Goal: Information Seeking & Learning: Understand process/instructions

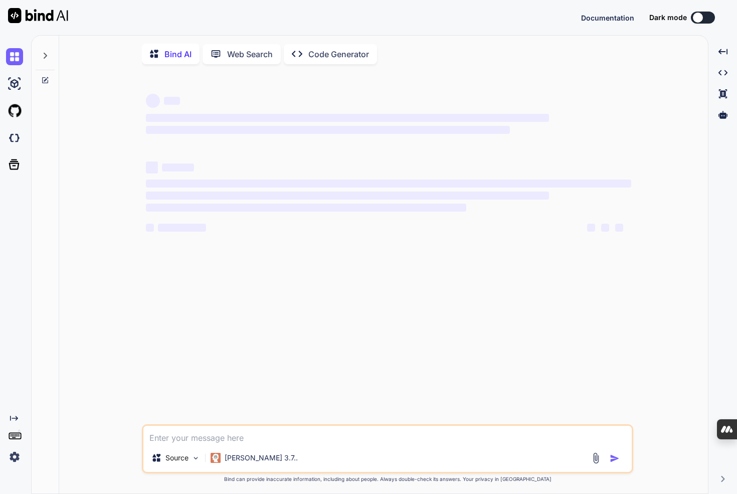
type textarea "x"
click at [21, 140] on img at bounding box center [14, 137] width 17 height 17
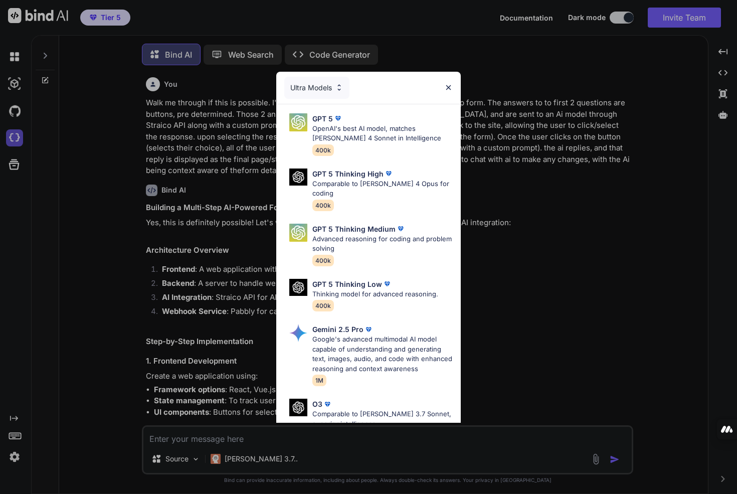
scroll to position [5, 0]
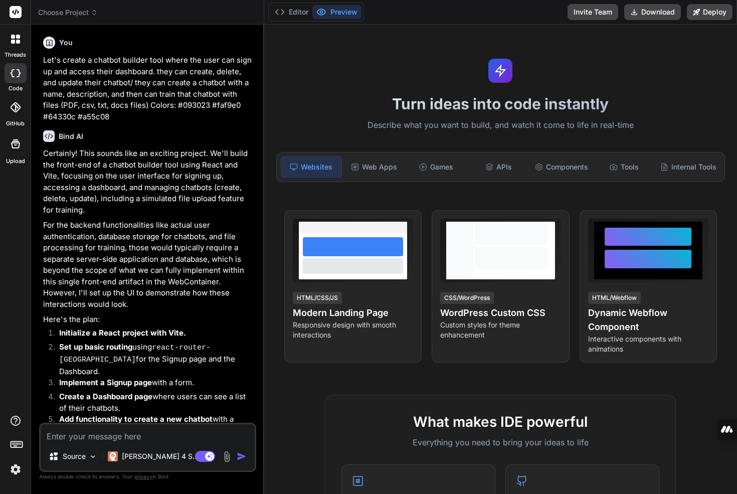
type textarea "x"
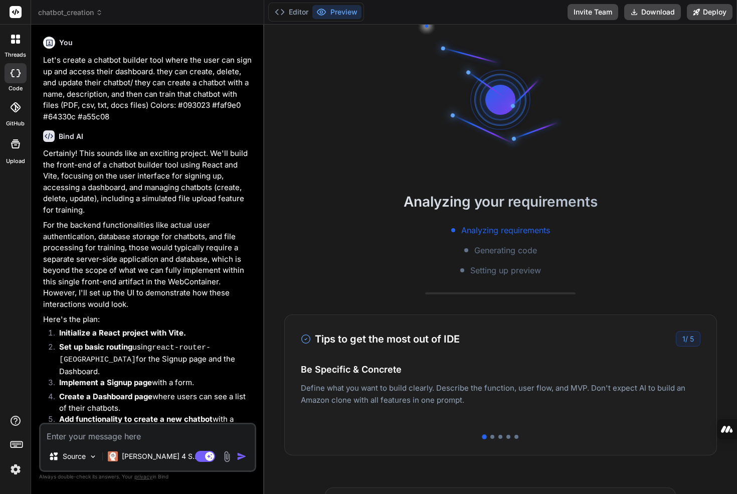
click at [25, 12] on div at bounding box center [15, 12] width 31 height 25
click at [54, 10] on span "chatbot_creation" at bounding box center [70, 13] width 65 height 10
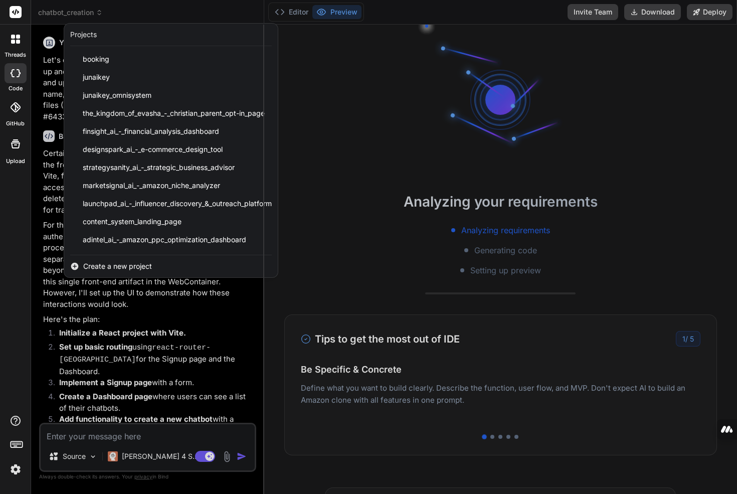
click at [122, 264] on span "Create a new project" at bounding box center [117, 266] width 69 height 10
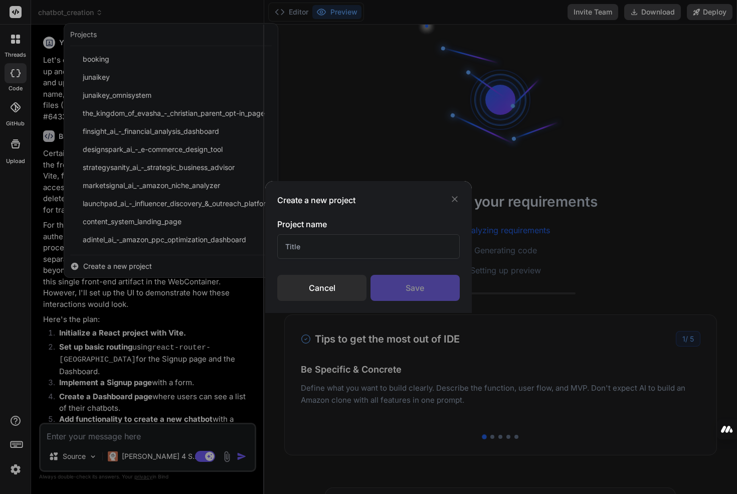
click at [300, 251] on input "text" at bounding box center [368, 246] width 183 height 25
type input "Chatbot test"
click at [396, 288] on div "Save" at bounding box center [415, 288] width 89 height 26
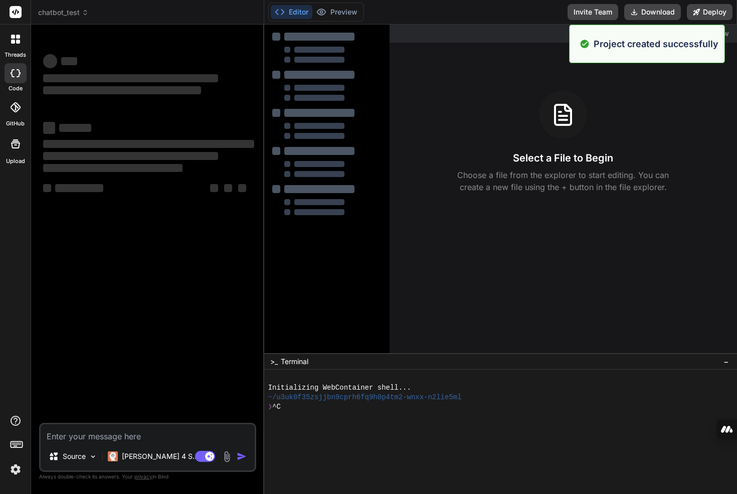
scroll to position [48, 0]
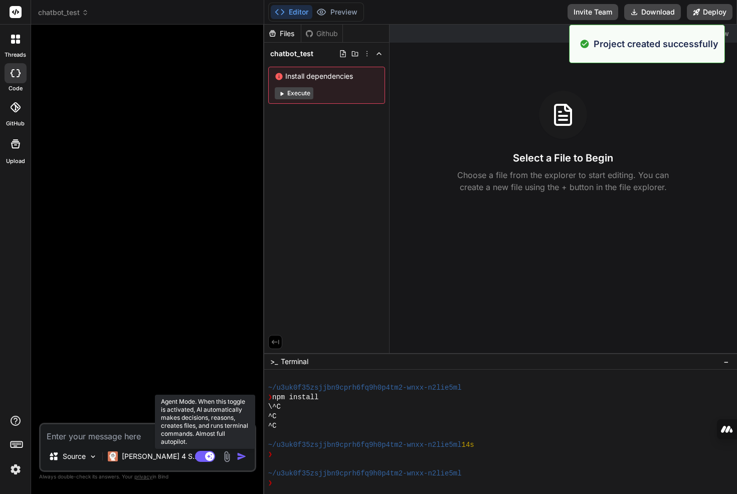
click at [202, 457] on rect at bounding box center [205, 456] width 20 height 11
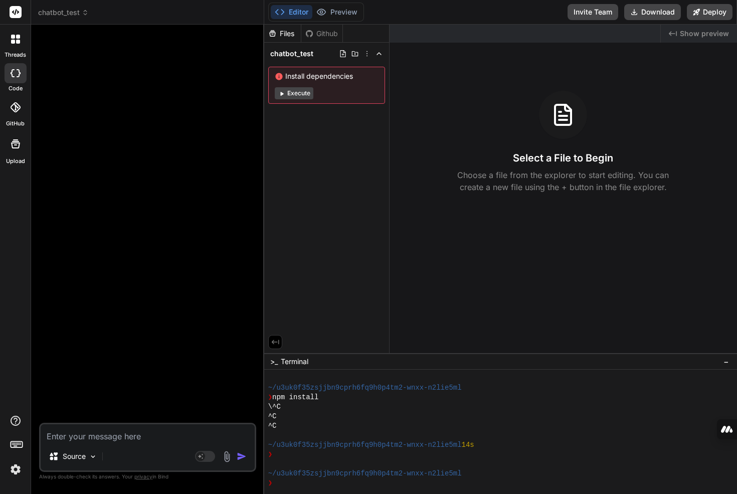
click at [262, 60] on div "Bind AI Web Search Created with Pixso. Code Generator Source Agent Mode. When t…" at bounding box center [147, 259] width 233 height 469
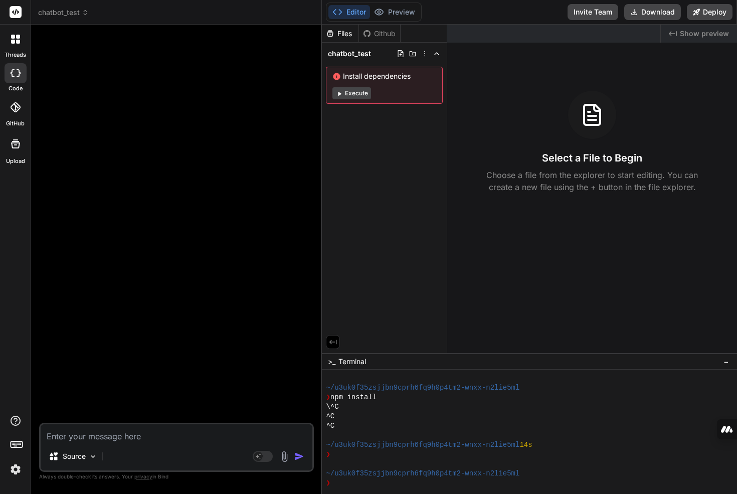
drag, startPoint x: 263, startPoint y: 57, endPoint x: 304, endPoint y: 59, distance: 40.6
click at [304, 59] on div "Bind AI Web Search Created with Pixso. Code Generator Source Agent Mode. When t…" at bounding box center [176, 259] width 291 height 469
click at [82, 440] on textarea at bounding box center [177, 433] width 272 height 18
paste textarea "Lets create a chatbot builder tool where a u can signup and access their dashbo…"
type textarea "x"
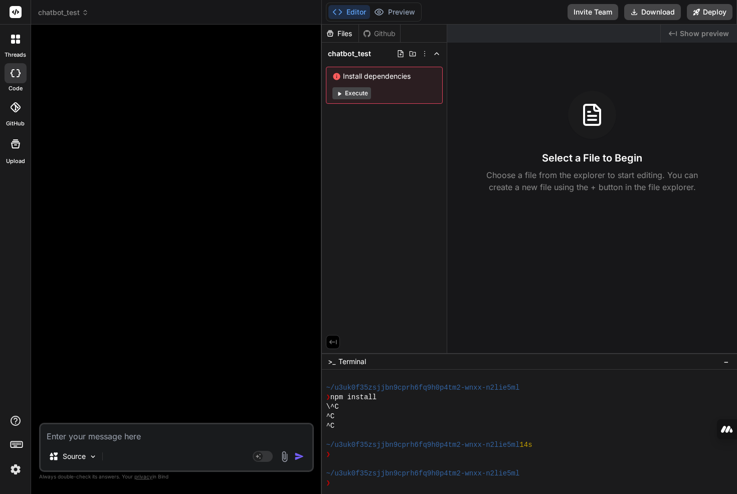
type textarea "Lets create a chatbot builder tool where a u can signup and access their dashbo…"
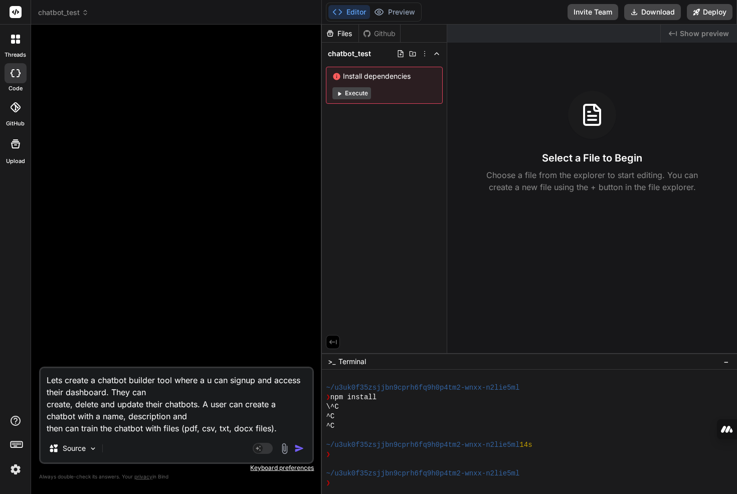
click at [203, 381] on textarea "Lets create a chatbot builder tool where a u can signup and access their dashbo…" at bounding box center [177, 401] width 272 height 66
click at [211, 381] on textarea "Lets create a chatbot builder tool where a u can signup and access their dashbo…" at bounding box center [177, 401] width 272 height 66
type textarea "x"
type textarea "Lets create a chatbot builder tool where a us can signup and access their dashb…"
type textarea "x"
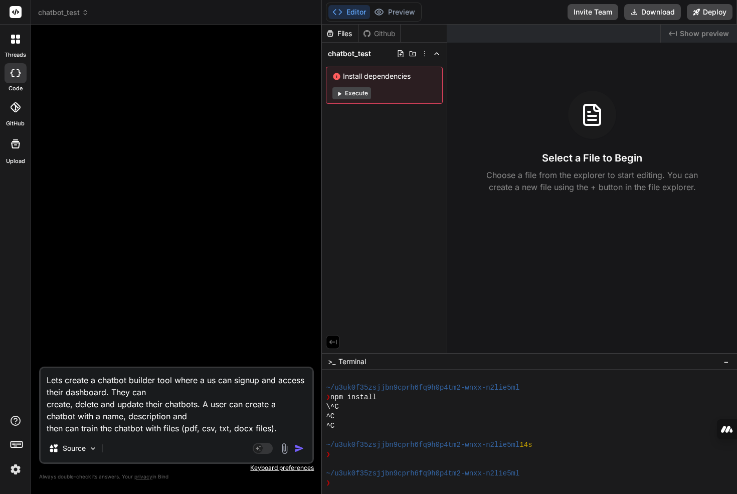
type textarea "Lets create a chatbot builder tool where a use can signup and access their dash…"
type textarea "x"
type textarea "Lets create a chatbot builder tool where a user can signup and access their das…"
click at [46, 403] on textarea "Lets create a chatbot builder tool where a user can signup and access their das…" at bounding box center [177, 401] width 272 height 66
type textarea "x"
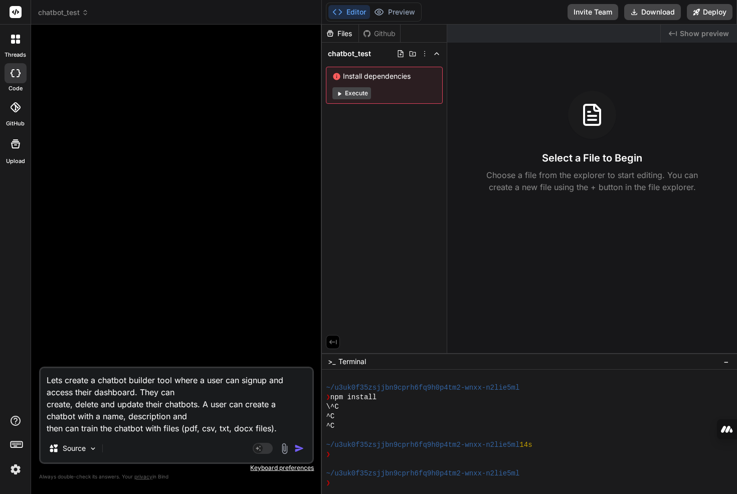
type textarea "Lets create a chatbot builder tool where a user can signup and access their das…"
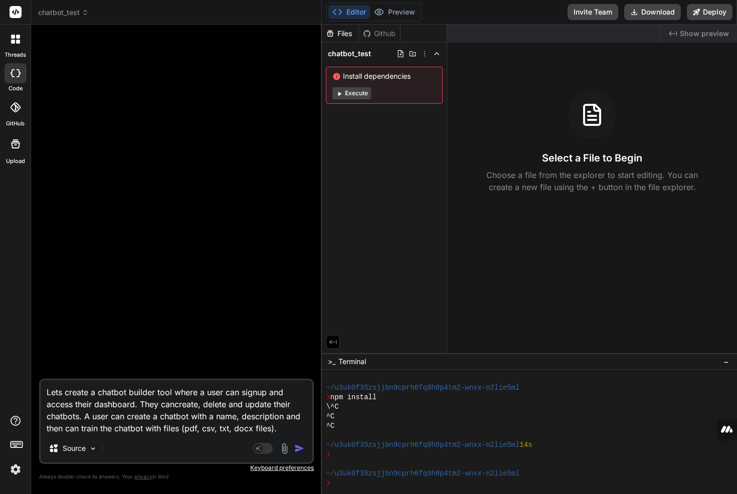
type textarea "x"
type textarea "Lets create a chatbot builder tool where a user can signup and access their das…"
drag, startPoint x: 47, startPoint y: 427, endPoint x: 53, endPoint y: 428, distance: 6.1
click at [47, 428] on textarea "Lets create a chatbot builder tool where a user can signup and access their das…" at bounding box center [177, 407] width 272 height 54
type textarea "x"
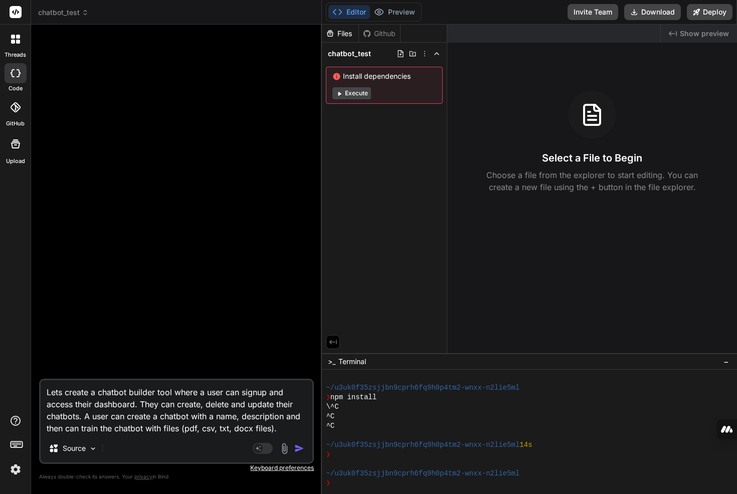
type textarea "Lets create a chatbot builder tool where a user can signup and access their das…"
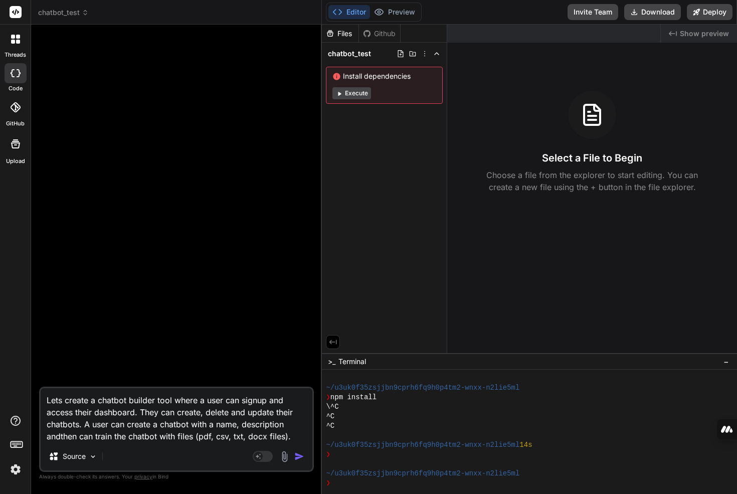
type textarea "x"
type textarea "Lets create a chatbot builder tool where a user can signup and access their das…"
drag, startPoint x: 186, startPoint y: 421, endPoint x: 230, endPoint y: 433, distance: 46.4
click at [247, 433] on textarea "Lets create a chatbot builder tool where a user can signup and access their das…" at bounding box center [177, 415] width 272 height 54
click at [230, 433] on textarea "Lets create a chatbot builder tool where a user can signup and access their das…" at bounding box center [177, 415] width 272 height 54
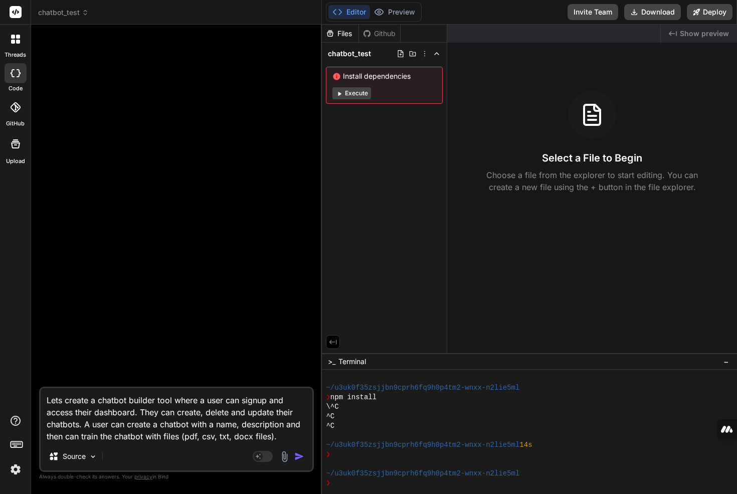
drag, startPoint x: 290, startPoint y: 432, endPoint x: 295, endPoint y: 437, distance: 7.8
click at [290, 432] on textarea "Lets create a chatbot builder tool where a user can signup and access their das…" at bounding box center [177, 415] width 272 height 54
type textarea "x"
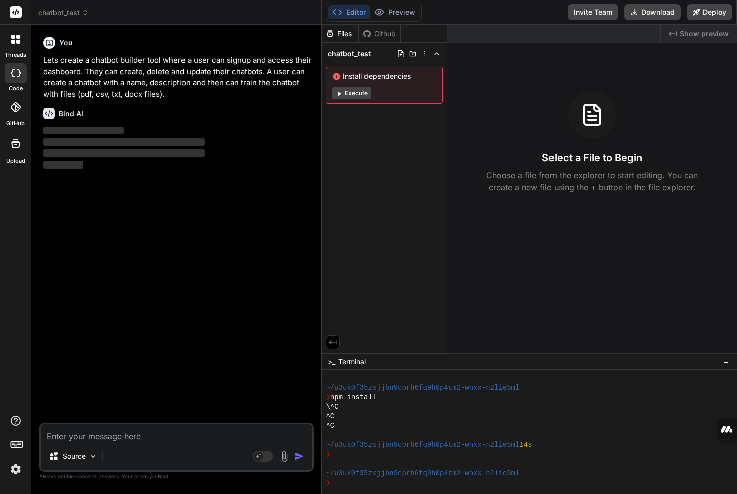
click at [162, 72] on p "Lets create a chatbot builder tool where a user can signup and access their das…" at bounding box center [177, 77] width 269 height 45
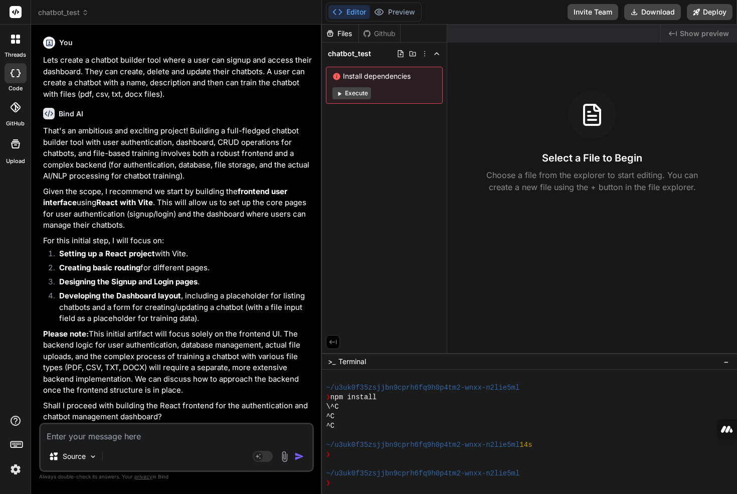
scroll to position [2, 0]
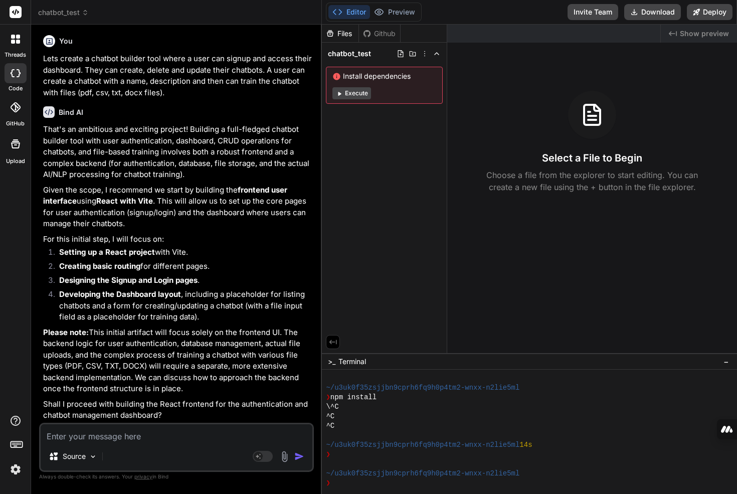
click at [165, 435] on textarea at bounding box center [177, 433] width 272 height 18
type textarea "x"
type textarea "y"
type textarea "x"
type textarea "ye"
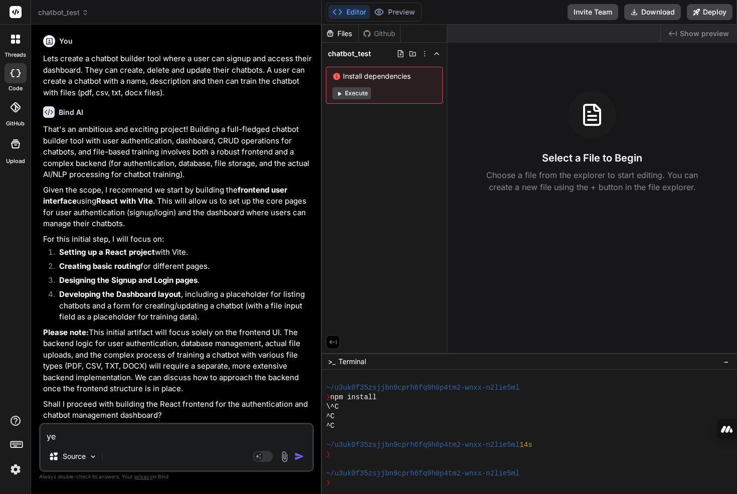
type textarea "x"
type textarea "yes"
type textarea "x"
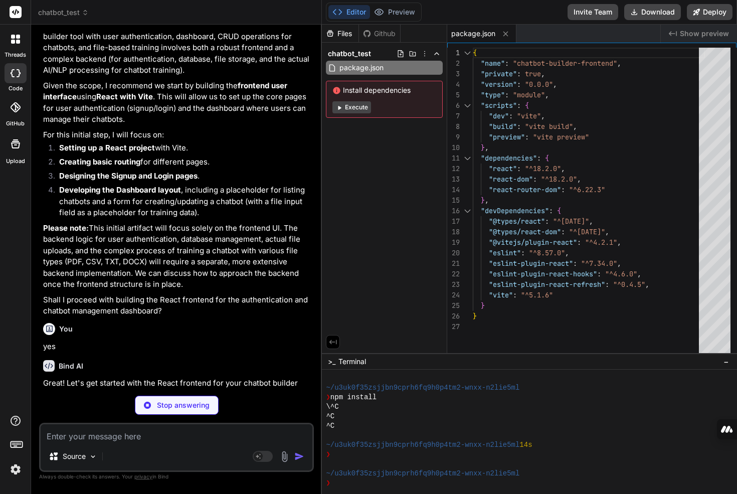
scroll to position [368, 0]
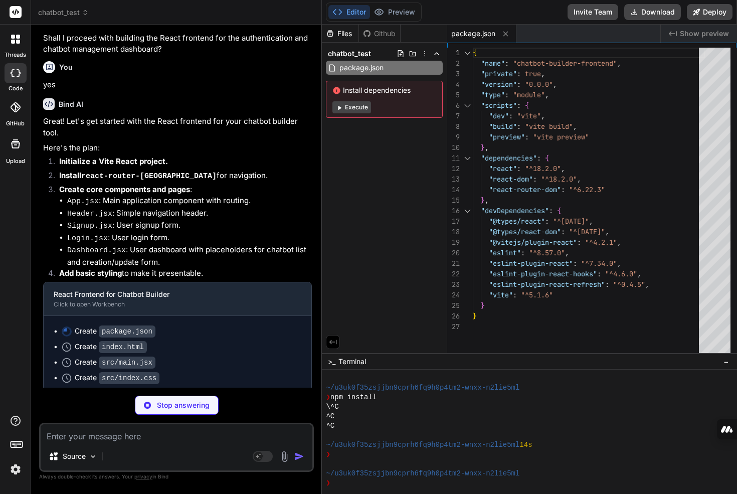
type textarea "x"
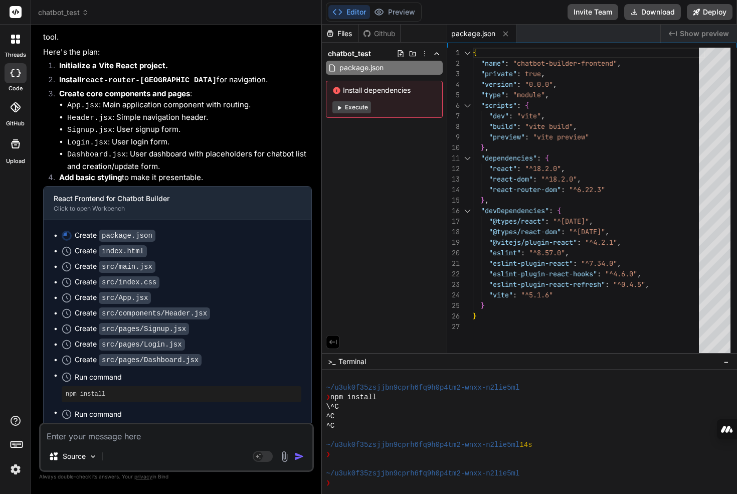
scroll to position [557, 0]
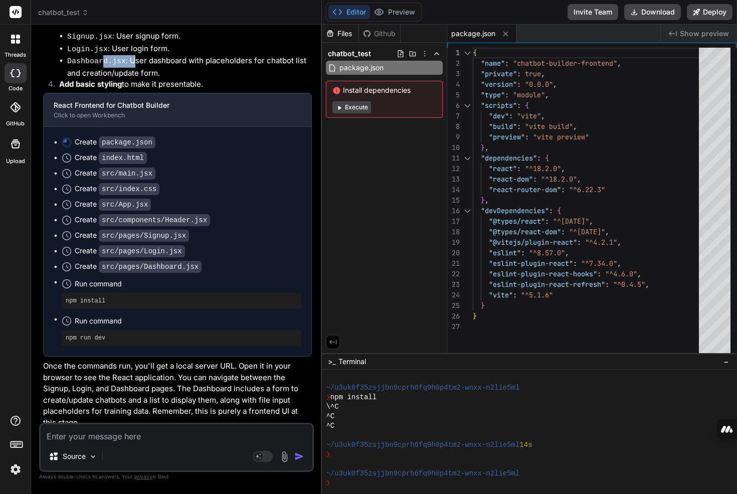
drag, startPoint x: 104, startPoint y: 55, endPoint x: 149, endPoint y: 58, distance: 45.7
click at [134, 60] on li "Dashboard.jsx : User dashboard with placeholders for chatbot list and creation/…" at bounding box center [189, 67] width 245 height 24
click at [387, 32] on div "Github" at bounding box center [379, 34] width 41 height 10
click at [378, 35] on div "Github" at bounding box center [379, 34] width 41 height 10
click at [340, 33] on div "Files" at bounding box center [340, 34] width 37 height 10
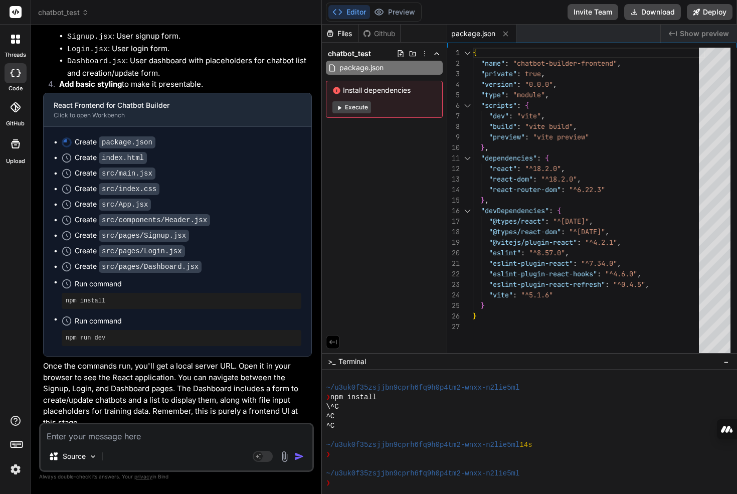
click at [378, 30] on div "Github" at bounding box center [379, 34] width 41 height 10
click at [398, 54] on icon at bounding box center [401, 53] width 6 height 7
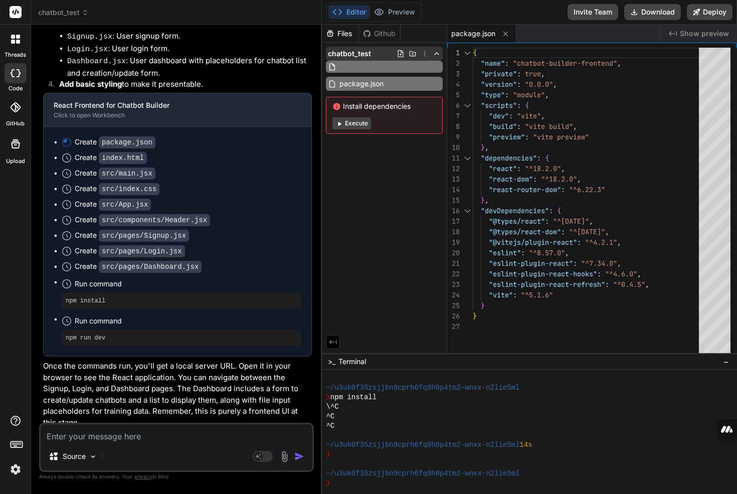
click at [401, 53] on icon at bounding box center [401, 54] width 8 height 8
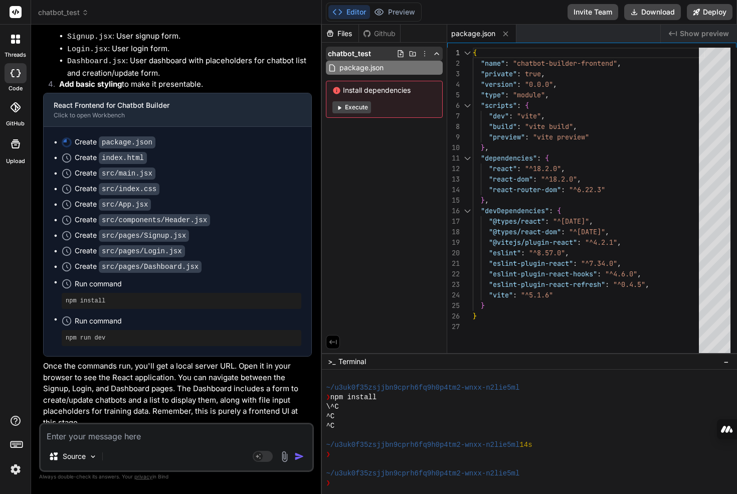
click at [410, 52] on icon at bounding box center [413, 54] width 8 height 8
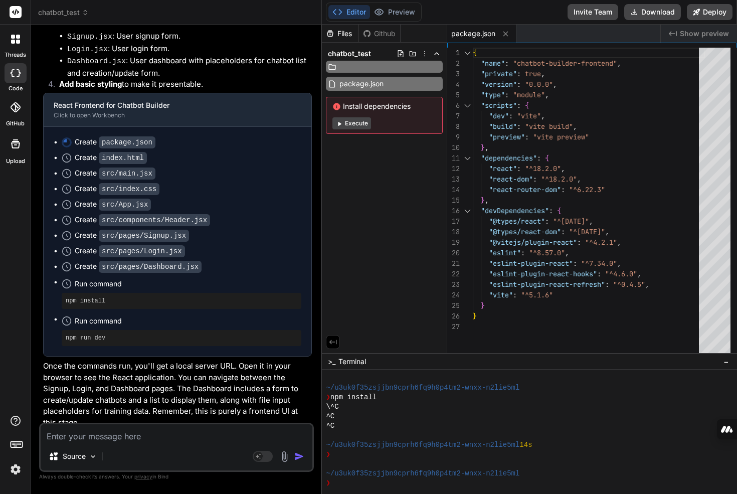
click at [410, 52] on icon at bounding box center [413, 53] width 7 height 5
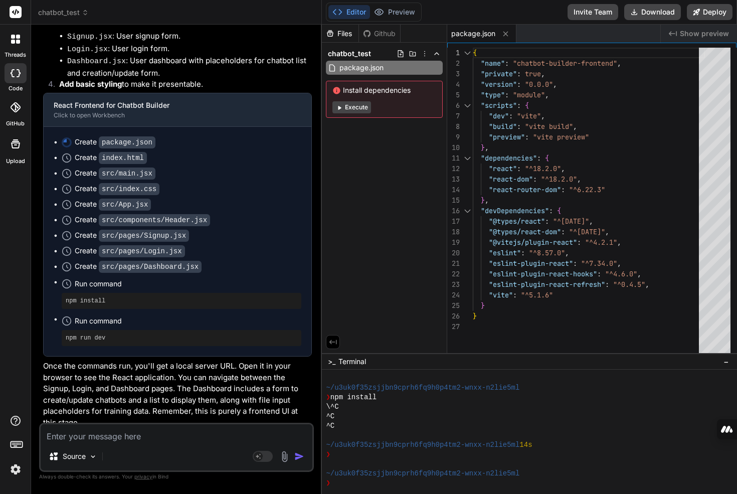
click at [408, 159] on div "Files Github chatbot_test package.json Install dependencies Execute" at bounding box center [384, 189] width 125 height 328
click at [393, 71] on div "package.json" at bounding box center [384, 68] width 117 height 14
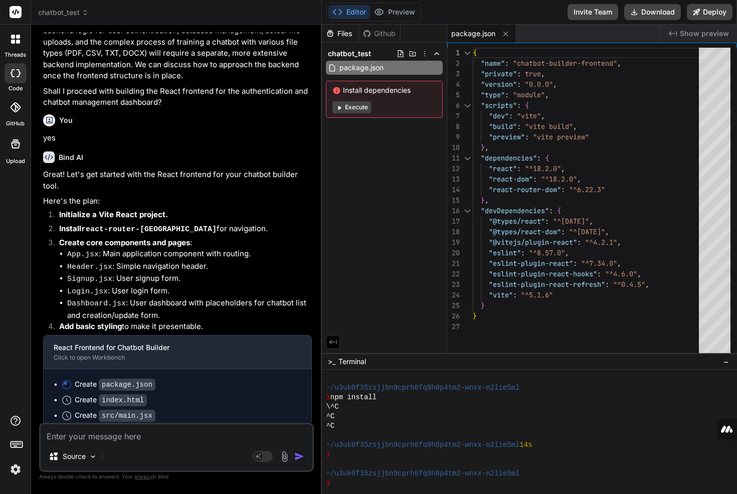
scroll to position [320, 0]
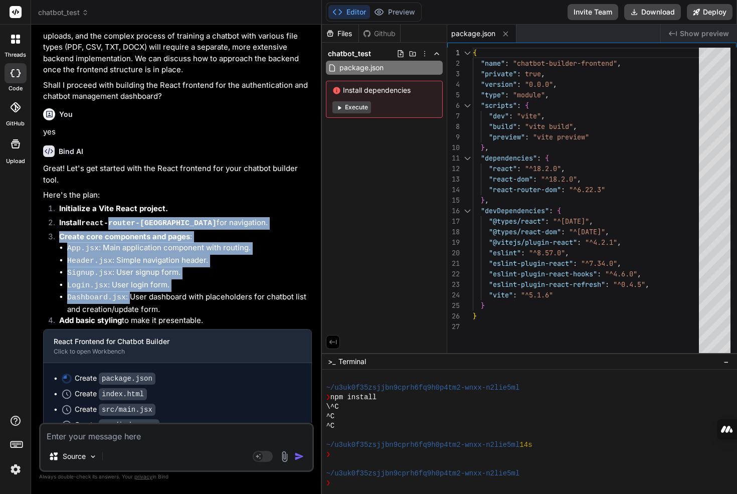
drag, startPoint x: 115, startPoint y: 237, endPoint x: 129, endPoint y: 293, distance: 57.5
click at [129, 293] on ol "Initialize a Vite React project. Install react-router-dom for navigation. Creat…" at bounding box center [177, 266] width 269 height 126
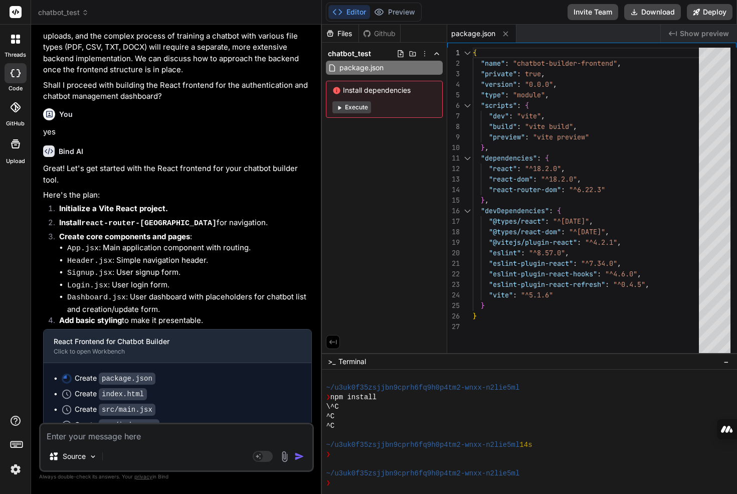
click at [129, 293] on li "Dashboard.jsx : User dashboard with placeholders for chatbot list and creation/…" at bounding box center [189, 303] width 245 height 24
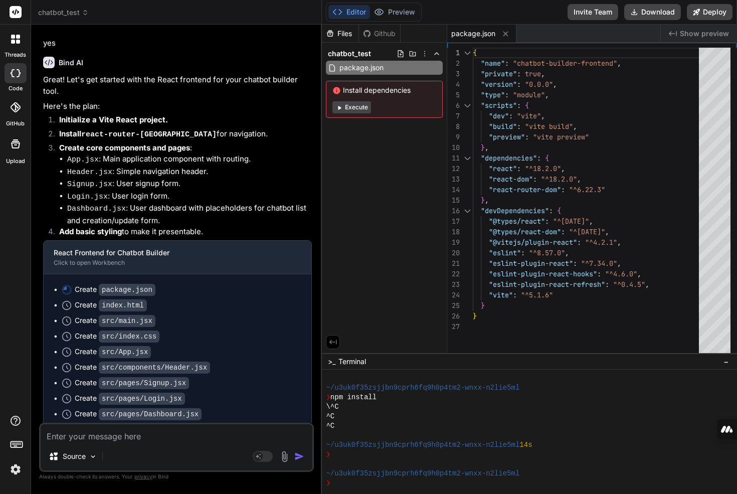
scroll to position [422, 0]
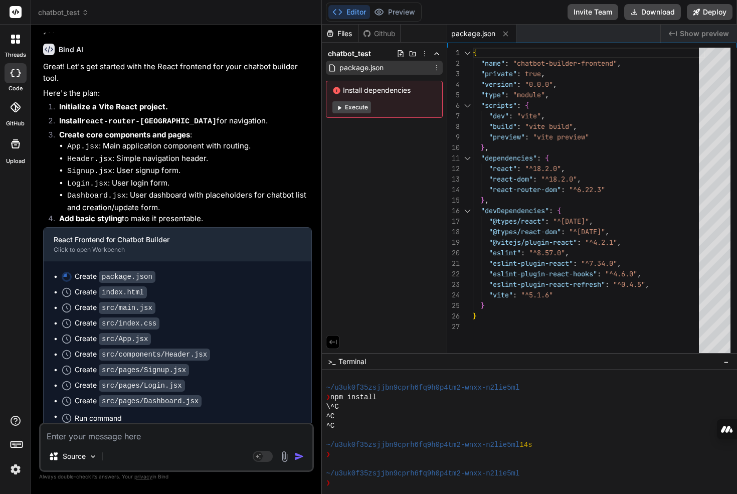
click at [355, 64] on span "package.json" at bounding box center [361, 68] width 46 height 12
type textarea ""eslint-plugin-react": "^7.34.0", "eslint-plugin-react-hooks": "^4.6.0", "eslin…"
click at [554, 324] on div "{ "name" : "chatbot-builder-frontend" , "private" : true , "version" : "0.0.0" …" at bounding box center [589, 203] width 232 height 310
click at [526, 341] on div "{ "name" : "chatbot-builder-frontend" , "private" : true , "version" : "0.0.0" …" at bounding box center [589, 203] width 232 height 310
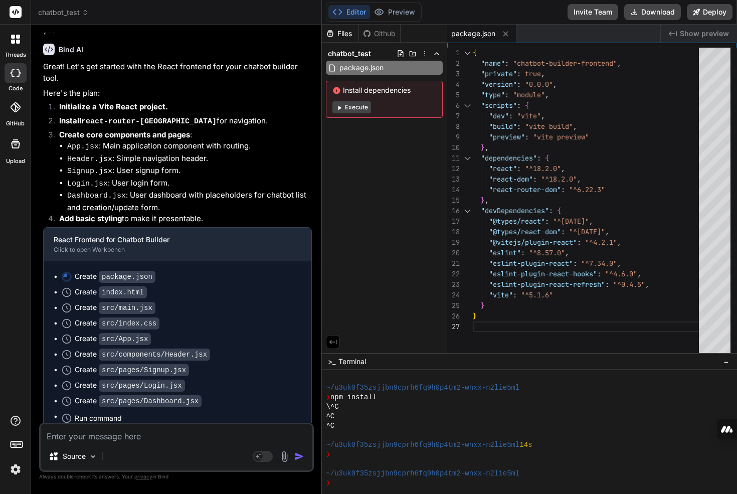
click at [158, 287] on div "Create index.html" at bounding box center [182, 292] width 240 height 11
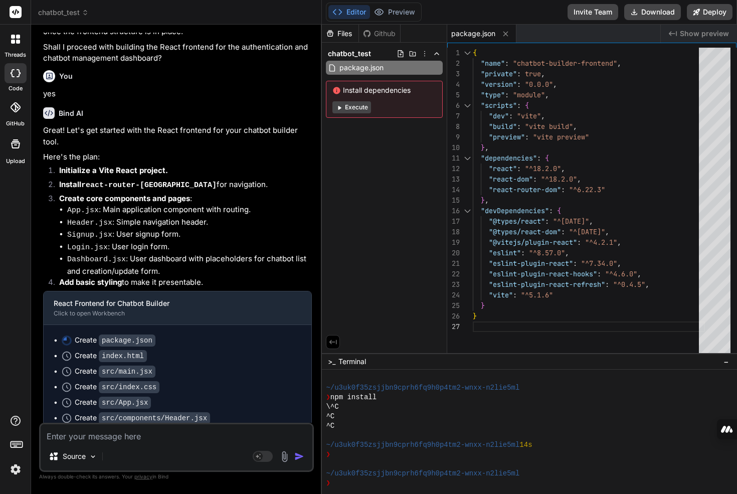
scroll to position [307, 0]
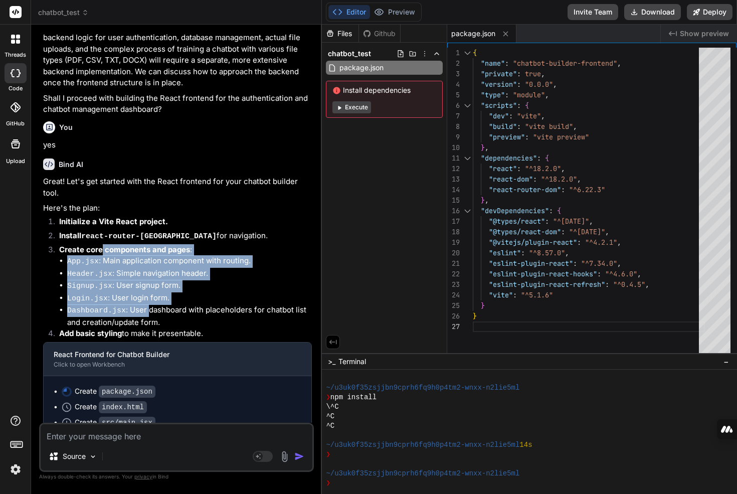
drag, startPoint x: 128, startPoint y: 277, endPoint x: 151, endPoint y: 306, distance: 37.1
click at [151, 306] on li "Create core components and pages : App.jsx : Main application component with ro…" at bounding box center [181, 286] width 261 height 84
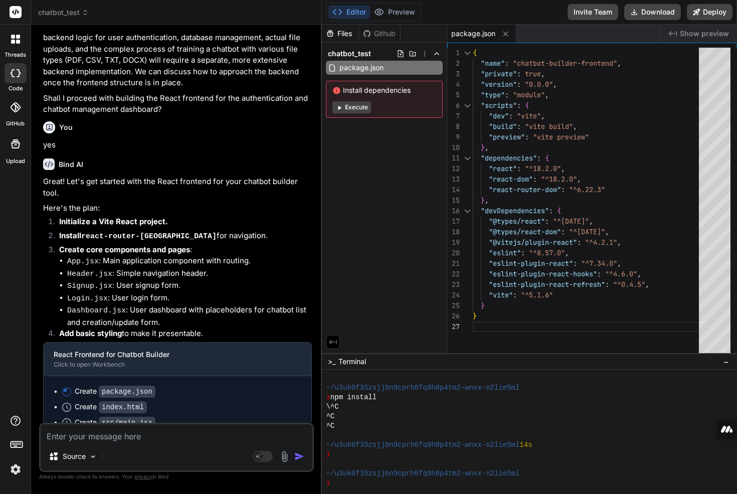
click at [152, 306] on li "Dashboard.jsx : User dashboard with placeholders for chatbot list and creation/…" at bounding box center [189, 316] width 245 height 24
drag, startPoint x: 205, startPoint y: 264, endPoint x: 233, endPoint y: 263, distance: 27.6
click at [233, 263] on li "App.jsx : Main application component with routing." at bounding box center [189, 261] width 245 height 13
click at [259, 262] on li "App.jsx : Main application component with routing." at bounding box center [189, 261] width 245 height 13
drag, startPoint x: 117, startPoint y: 258, endPoint x: 201, endPoint y: 261, distance: 83.8
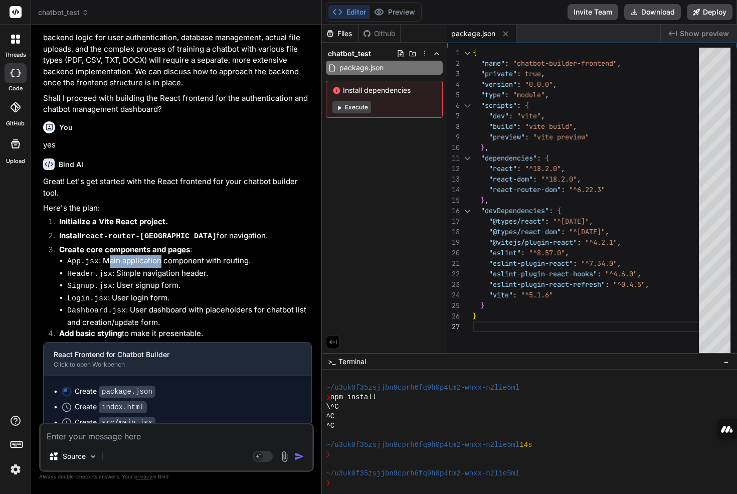
click at [161, 259] on li "App.jsx : Main application component with routing." at bounding box center [189, 261] width 245 height 13
click at [201, 261] on li "App.jsx : Main application component with routing." at bounding box center [189, 261] width 245 height 13
drag, startPoint x: 238, startPoint y: 258, endPoint x: 132, endPoint y: 259, distance: 105.8
click at [132, 259] on li "App.jsx : Main application component with routing." at bounding box center [189, 261] width 245 height 13
drag, startPoint x: 119, startPoint y: 275, endPoint x: 210, endPoint y: 276, distance: 90.8
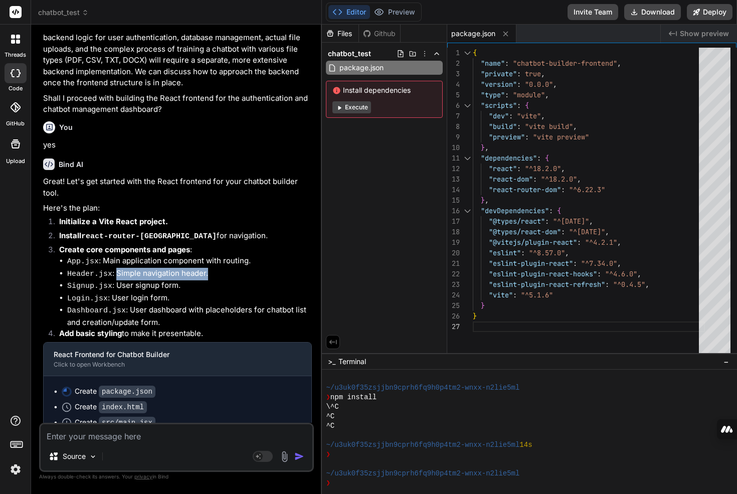
click at [210, 276] on li "Header.jsx : Simple navigation header." at bounding box center [189, 274] width 245 height 13
click at [210, 275] on li "Header.jsx : Simple navigation header." at bounding box center [189, 274] width 245 height 13
drag, startPoint x: 149, startPoint y: 276, endPoint x: 130, endPoint y: 276, distance: 18.6
click at [130, 276] on li "Header.jsx : Simple navigation header." at bounding box center [189, 274] width 245 height 13
drag, startPoint x: 118, startPoint y: 285, endPoint x: 195, endPoint y: 284, distance: 76.7
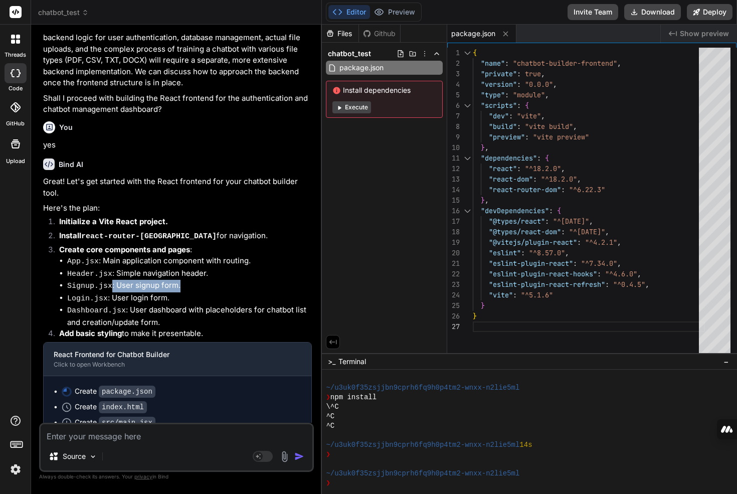
click at [194, 284] on li "Signup.jsx : User signup form." at bounding box center [189, 286] width 245 height 13
drag, startPoint x: 173, startPoint y: 297, endPoint x: 111, endPoint y: 297, distance: 61.7
click at [111, 297] on li "Login.jsx : User login form." at bounding box center [189, 298] width 245 height 13
drag, startPoint x: 118, startPoint y: 307, endPoint x: 233, endPoint y: 306, distance: 114.3
click at [229, 306] on li "Dashboard.jsx : User dashboard with placeholders for chatbot list and creation/…" at bounding box center [189, 316] width 245 height 24
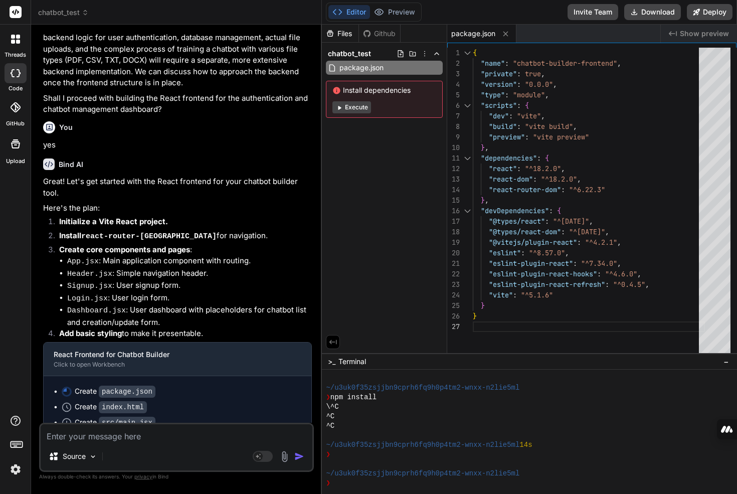
click at [264, 306] on li "Dashboard.jsx : User dashboard with placeholders for chatbot list and creation/…" at bounding box center [189, 316] width 245 height 24
drag, startPoint x: 265, startPoint y: 306, endPoint x: 145, endPoint y: 306, distance: 119.8
click at [145, 306] on li "Dashboard.jsx : User dashboard with placeholders for chatbot list and creation/…" at bounding box center [189, 316] width 245 height 24
drag, startPoint x: 152, startPoint y: 305, endPoint x: 277, endPoint y: 305, distance: 124.9
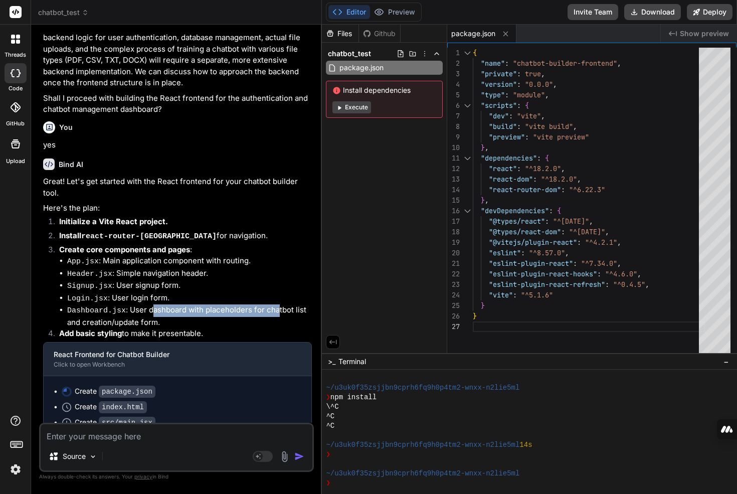
click at [277, 305] on li "Dashboard.jsx : User dashboard with placeholders for chatbot list and creation/…" at bounding box center [189, 316] width 245 height 24
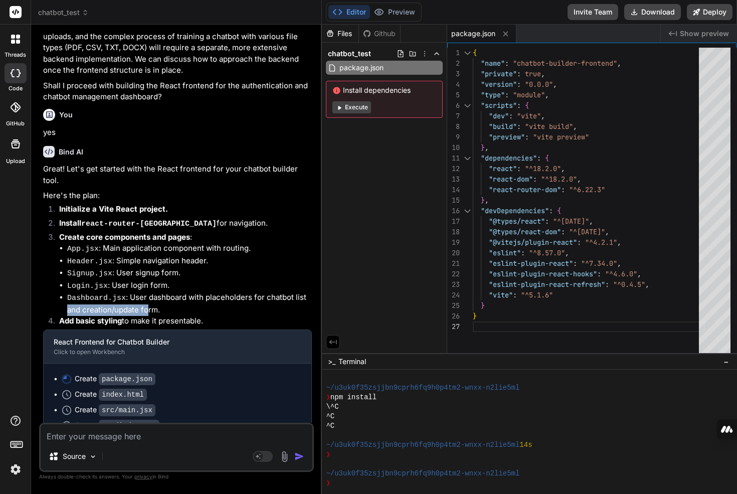
drag, startPoint x: 147, startPoint y: 306, endPoint x: 63, endPoint y: 308, distance: 84.3
click at [63, 308] on ul "App.jsx : Main application component with routing. Header.jsx : Simple navigati…" at bounding box center [185, 279] width 253 height 73
click at [58, 307] on li "Create core components and pages : App.jsx : Main application component with ro…" at bounding box center [181, 274] width 261 height 84
drag, startPoint x: 191, startPoint y: 317, endPoint x: 211, endPoint y: 317, distance: 19.6
click at [195, 317] on li "Add basic styling to make it presentable." at bounding box center [181, 322] width 261 height 14
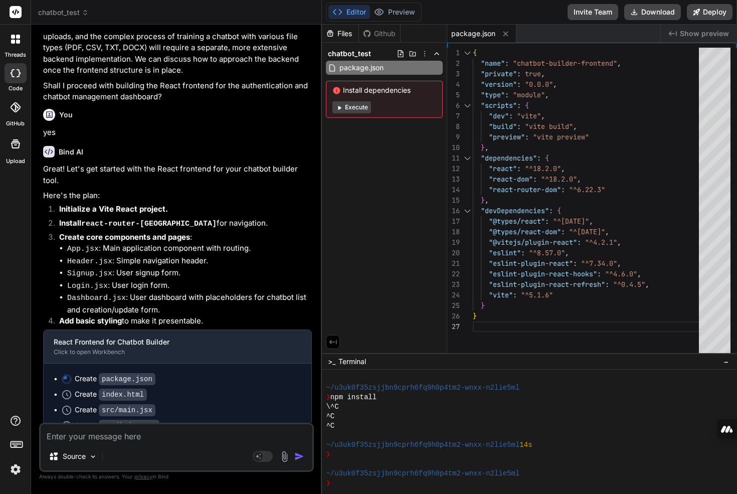
click at [213, 317] on li "Add basic styling to make it presentable." at bounding box center [181, 322] width 261 height 14
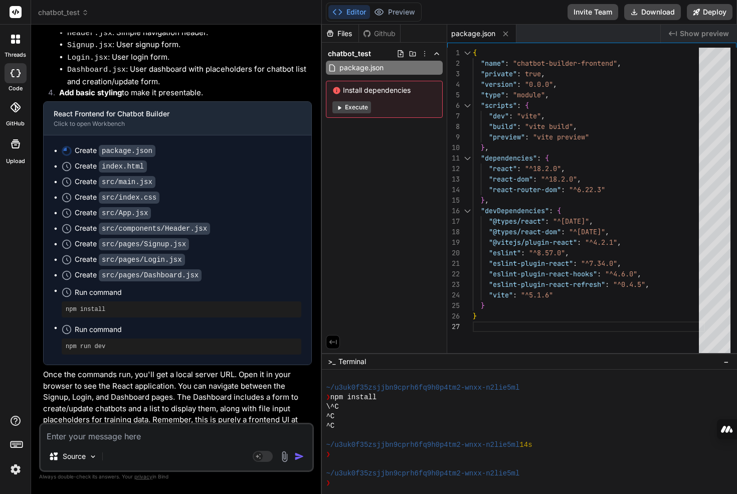
scroll to position [557, 0]
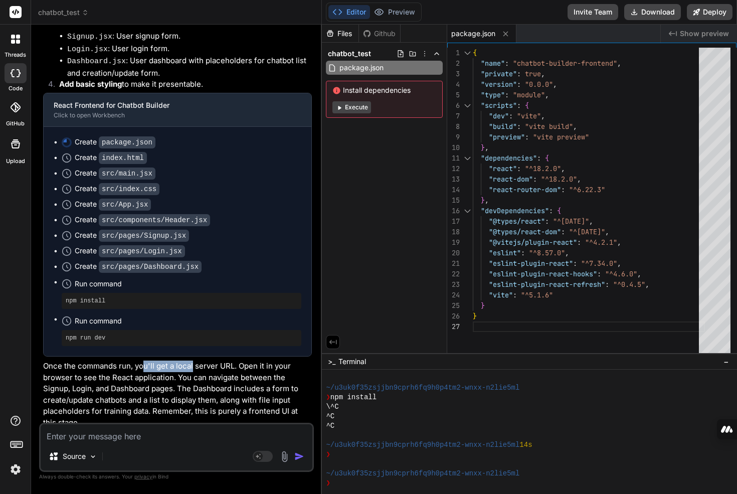
drag, startPoint x: 143, startPoint y: 361, endPoint x: 216, endPoint y: 365, distance: 72.8
click at [193, 362] on p "Once the commands run, you'll get a local server URL. Open it in your browser t…" at bounding box center [177, 395] width 269 height 68
click at [220, 366] on p "Once the commands run, you'll get a local server URL. Open it in your browser t…" at bounding box center [177, 395] width 269 height 68
drag, startPoint x: 344, startPoint y: 108, endPoint x: 344, endPoint y: 114, distance: 6.5
click at [344, 108] on button "Execute" at bounding box center [351, 107] width 39 height 12
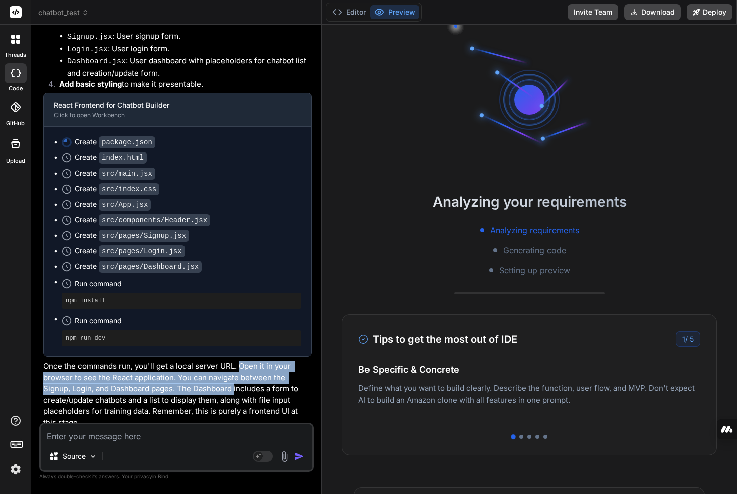
drag, startPoint x: 241, startPoint y: 359, endPoint x: 236, endPoint y: 383, distance: 25.1
click at [236, 383] on p "Once the commands run, you'll get a local server URL. Open it in your browser t…" at bounding box center [177, 395] width 269 height 68
click at [176, 385] on p "Once the commands run, you'll get a local server URL. Open it in your browser t…" at bounding box center [177, 395] width 269 height 68
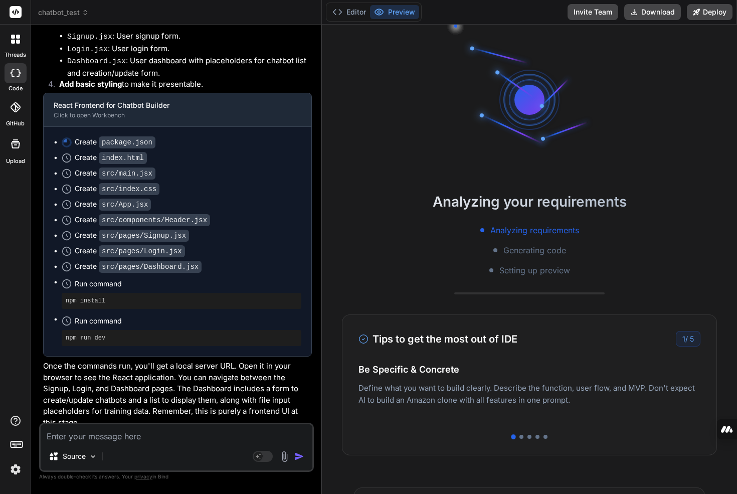
click at [184, 395] on p "Once the commands run, you'll get a local server URL. Open it in your browser t…" at bounding box center [177, 395] width 269 height 68
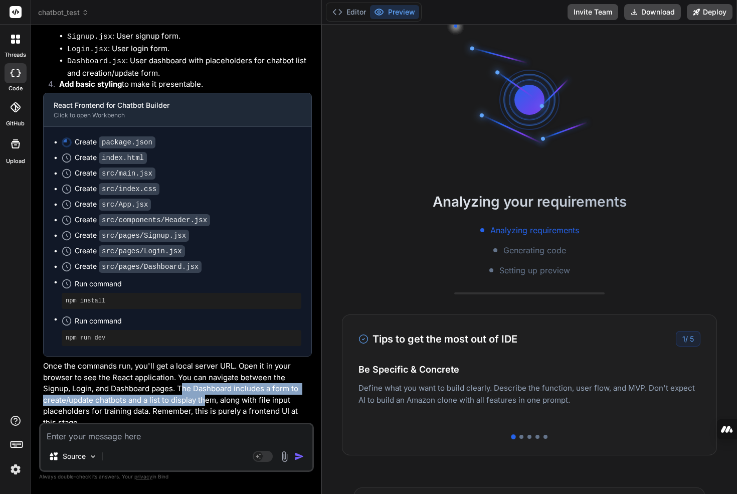
drag, startPoint x: 184, startPoint y: 376, endPoint x: 212, endPoint y: 394, distance: 33.7
click at [207, 388] on p "Once the commands run, you'll get a local server URL. Open it in your browser t…" at bounding box center [177, 395] width 269 height 68
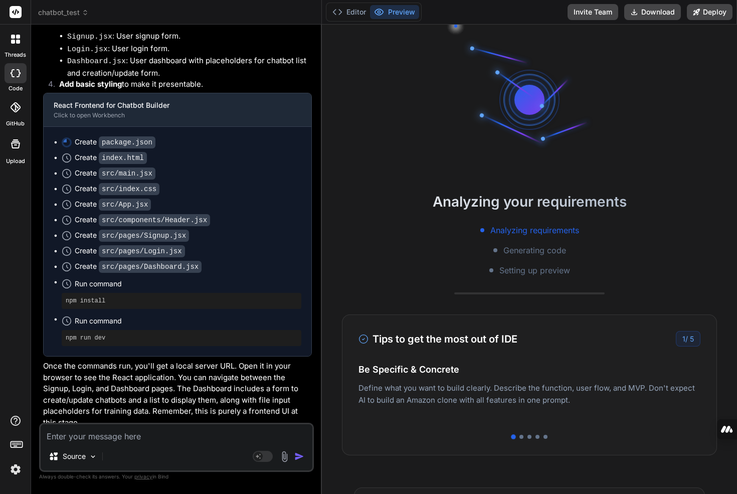
click at [212, 395] on p "Once the commands run, you'll get a local server URL. Open it in your browser t…" at bounding box center [177, 395] width 269 height 68
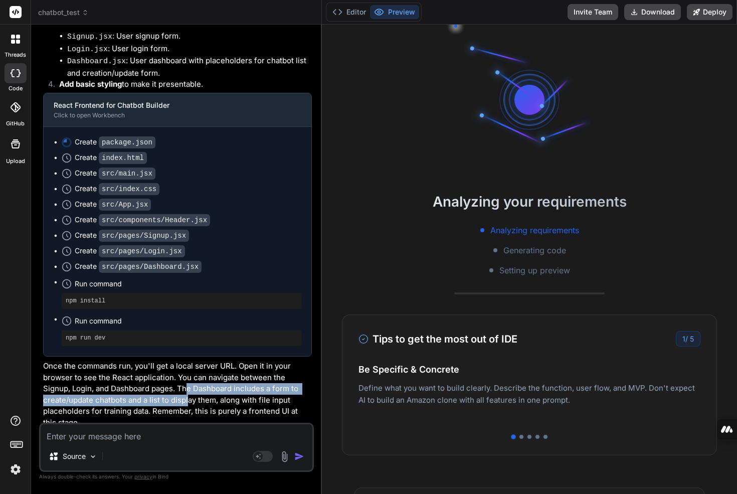
drag, startPoint x: 187, startPoint y: 384, endPoint x: 188, endPoint y: 393, distance: 8.5
click at [188, 393] on p "Once the commands run, you'll get a local server URL. Open it in your browser t…" at bounding box center [177, 395] width 269 height 68
click at [187, 394] on p "Once the commands run, you'll get a local server URL. Open it in your browser t…" at bounding box center [177, 395] width 269 height 68
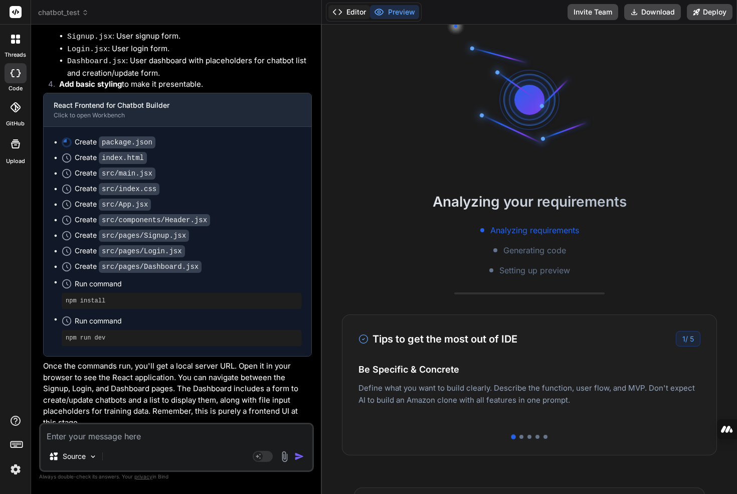
click at [350, 16] on button "Editor" at bounding box center [349, 12] width 42 height 14
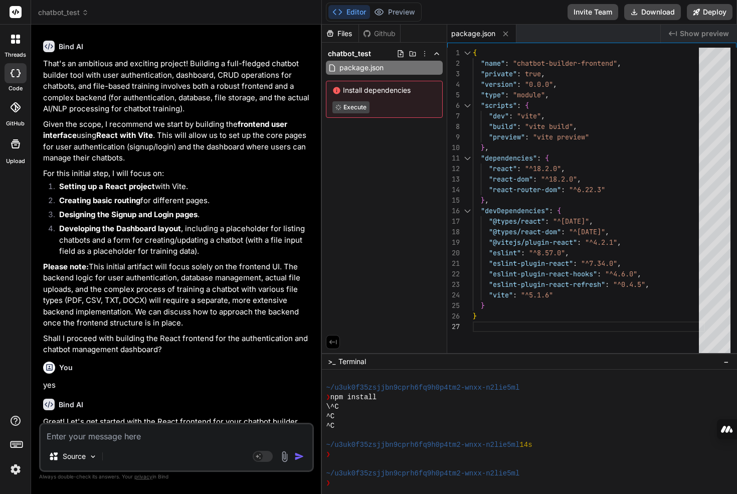
scroll to position [0, 0]
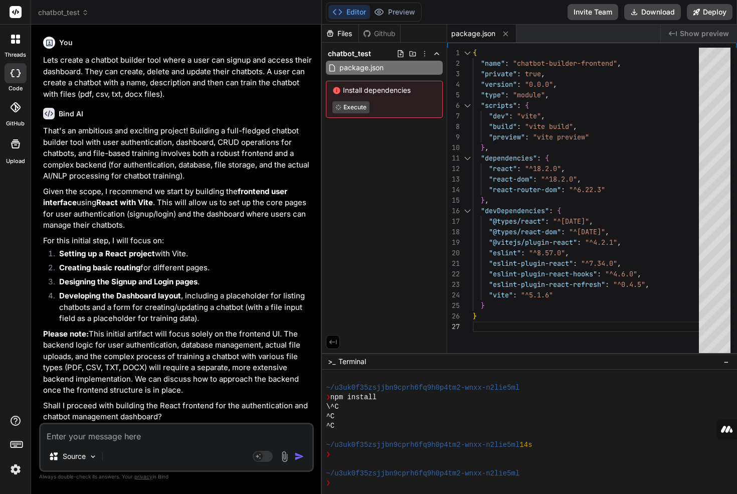
click at [113, 80] on p "Lets create a chatbot builder tool where a user can signup and access their das…" at bounding box center [177, 77] width 269 height 45
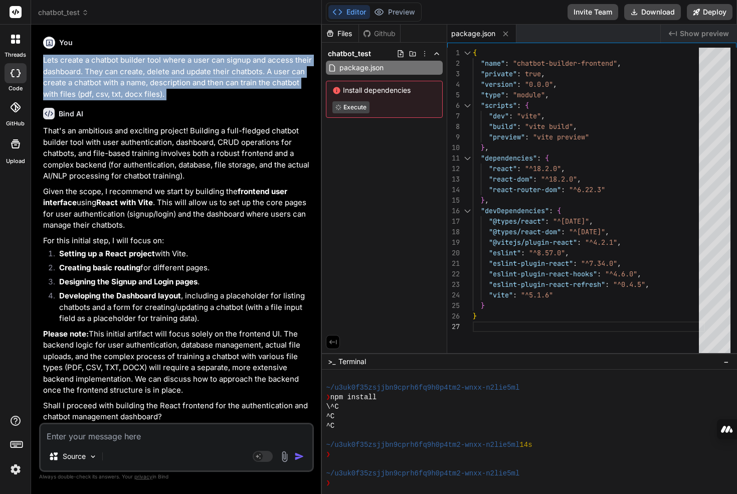
click at [113, 80] on p "Lets create a chatbot builder tool where a user can signup and access their das…" at bounding box center [177, 77] width 269 height 45
copy div "Lets create a chatbot builder tool where a user can signup and access their das…"
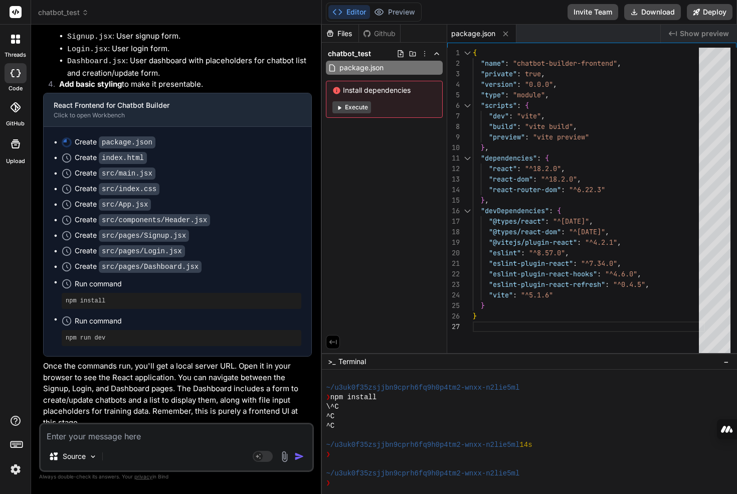
type textarea "x"
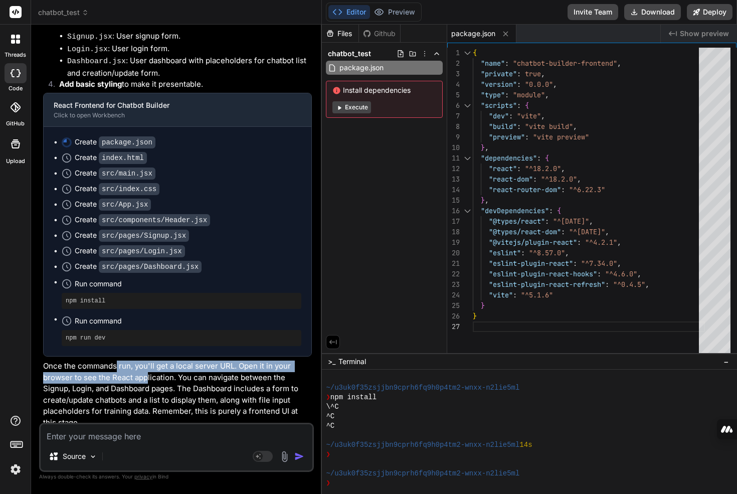
drag, startPoint x: 140, startPoint y: 371, endPoint x: 161, endPoint y: 375, distance: 20.9
click at [145, 372] on p "Once the commands run, you'll get a local server URL. Open it in your browser t…" at bounding box center [177, 395] width 269 height 68
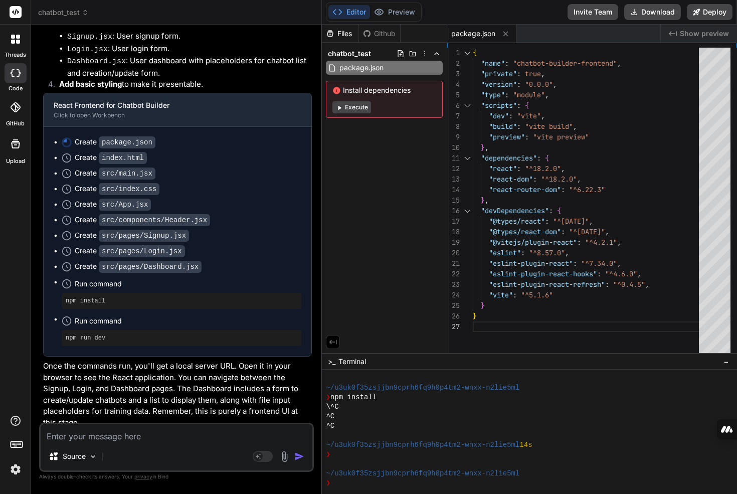
drag, startPoint x: 161, startPoint y: 375, endPoint x: 152, endPoint y: 376, distance: 8.7
click at [160, 375] on p "Once the commands run, you'll get a local server URL. Open it in your browser t…" at bounding box center [177, 395] width 269 height 68
drag, startPoint x: 157, startPoint y: 370, endPoint x: 170, endPoint y: 388, distance: 22.3
click at [164, 383] on p "Once the commands run, you'll get a local server URL. Open it in your browser t…" at bounding box center [177, 395] width 269 height 68
click at [170, 388] on p "Once the commands run, you'll get a local server URL. Open it in your browser t…" at bounding box center [177, 395] width 269 height 68
